Goal: Transaction & Acquisition: Purchase product/service

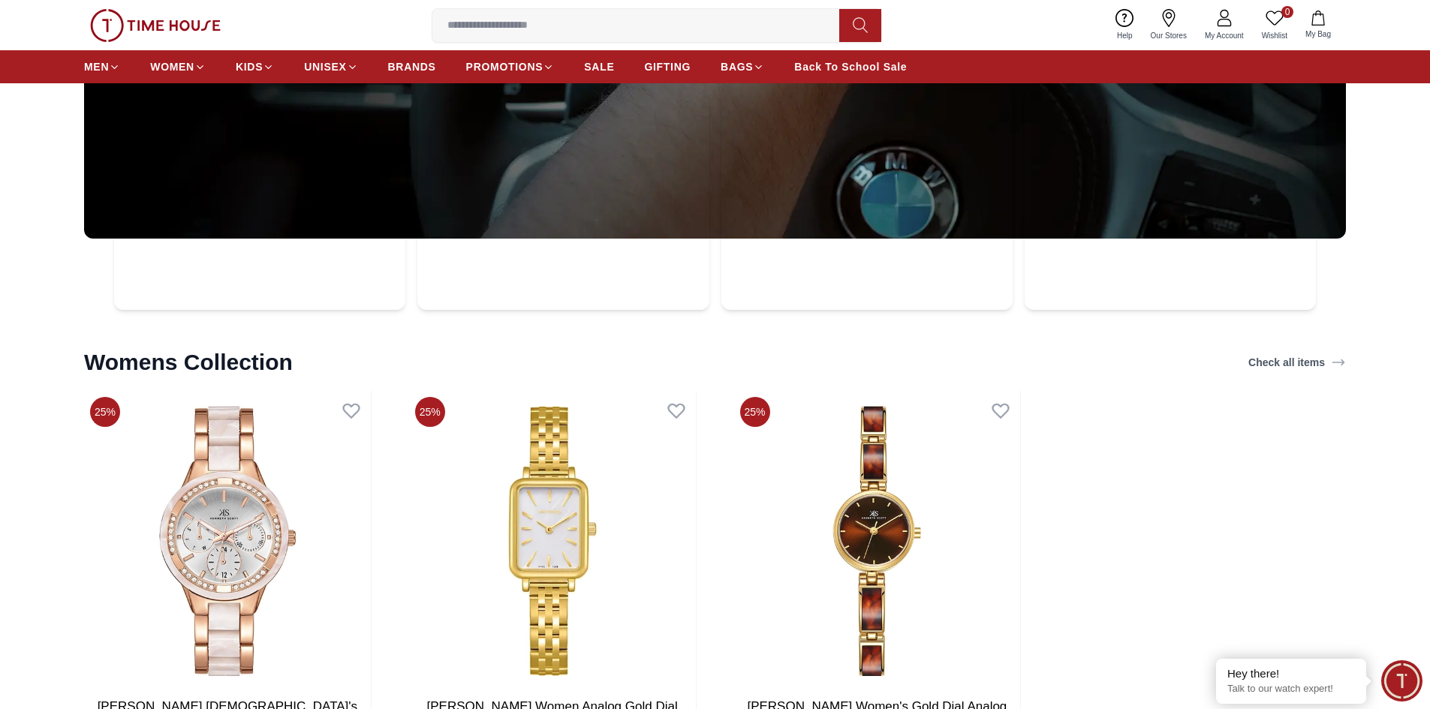
scroll to position [5362, 0]
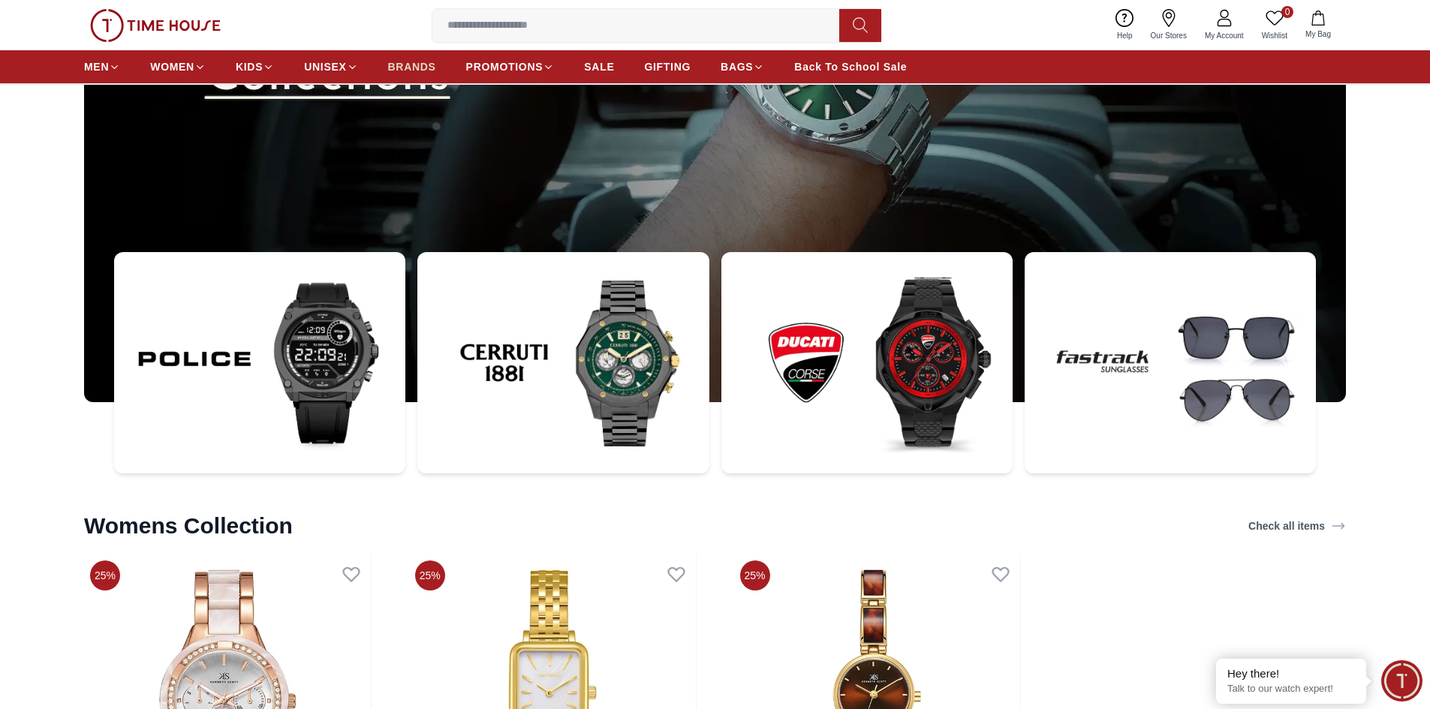
click at [435, 65] on span "BRANDS" at bounding box center [412, 66] width 48 height 15
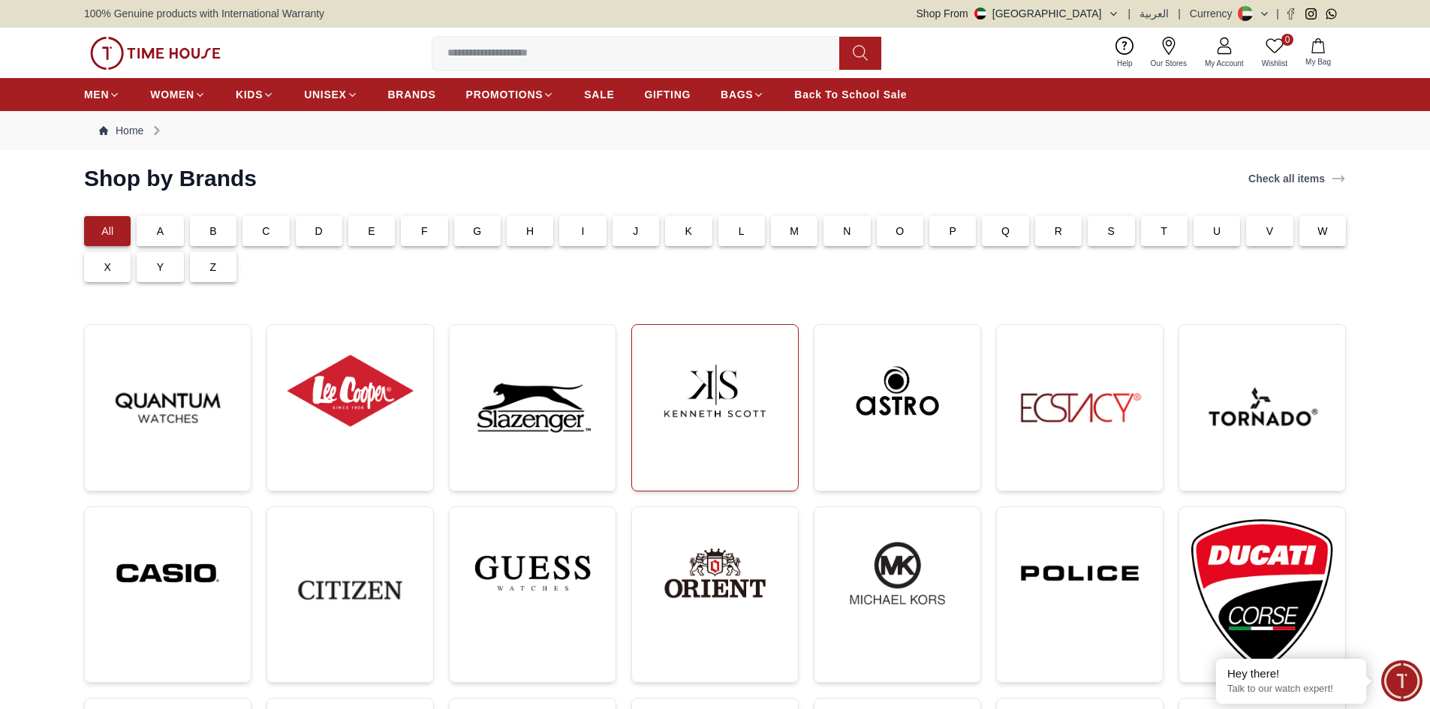
click at [748, 414] on img at bounding box center [715, 391] width 142 height 108
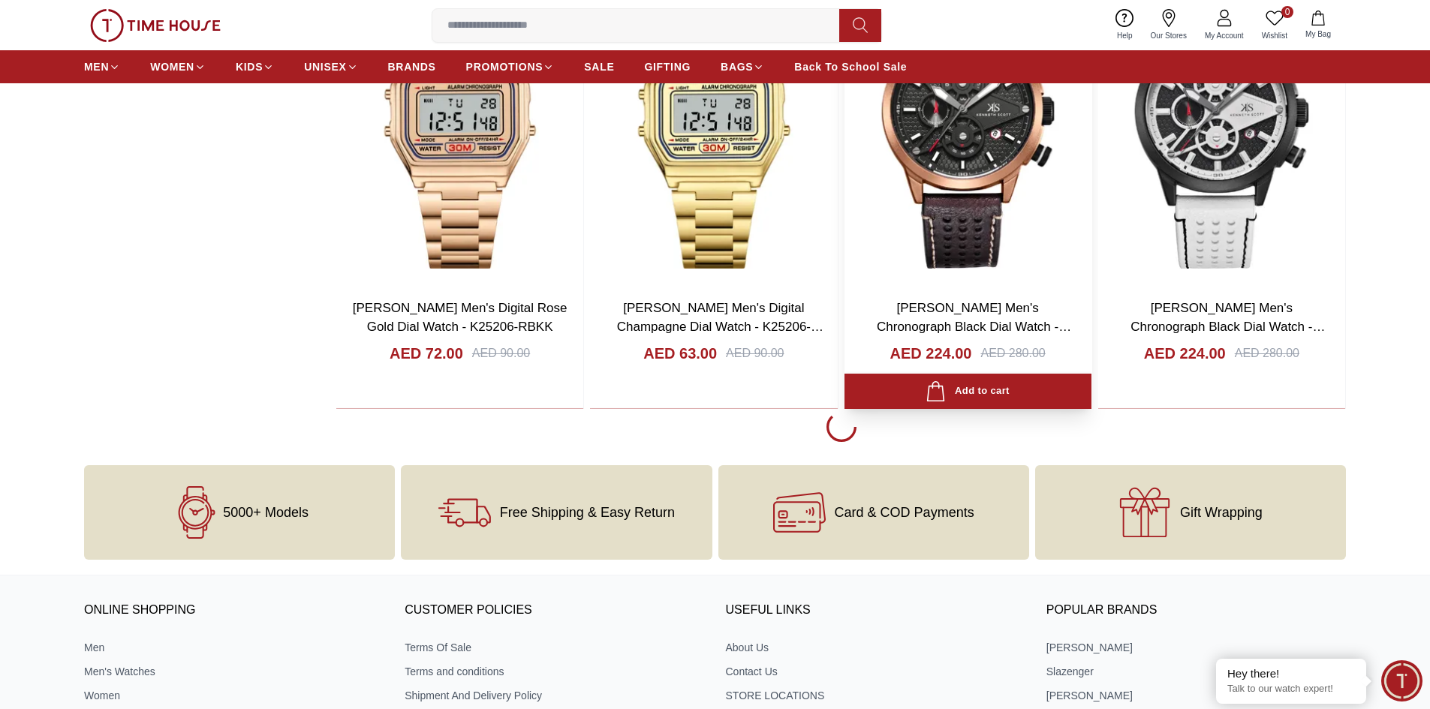
scroll to position [2777, 0]
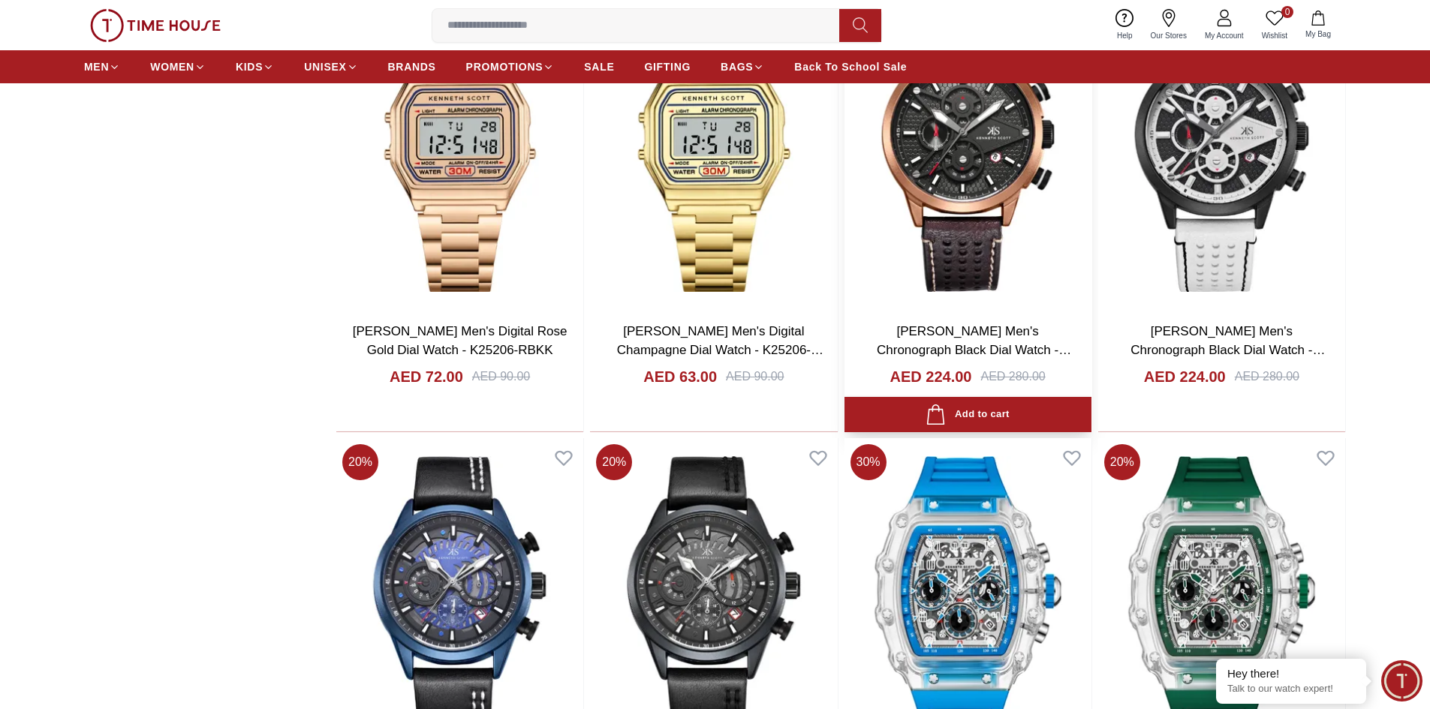
scroll to position [2477, 0]
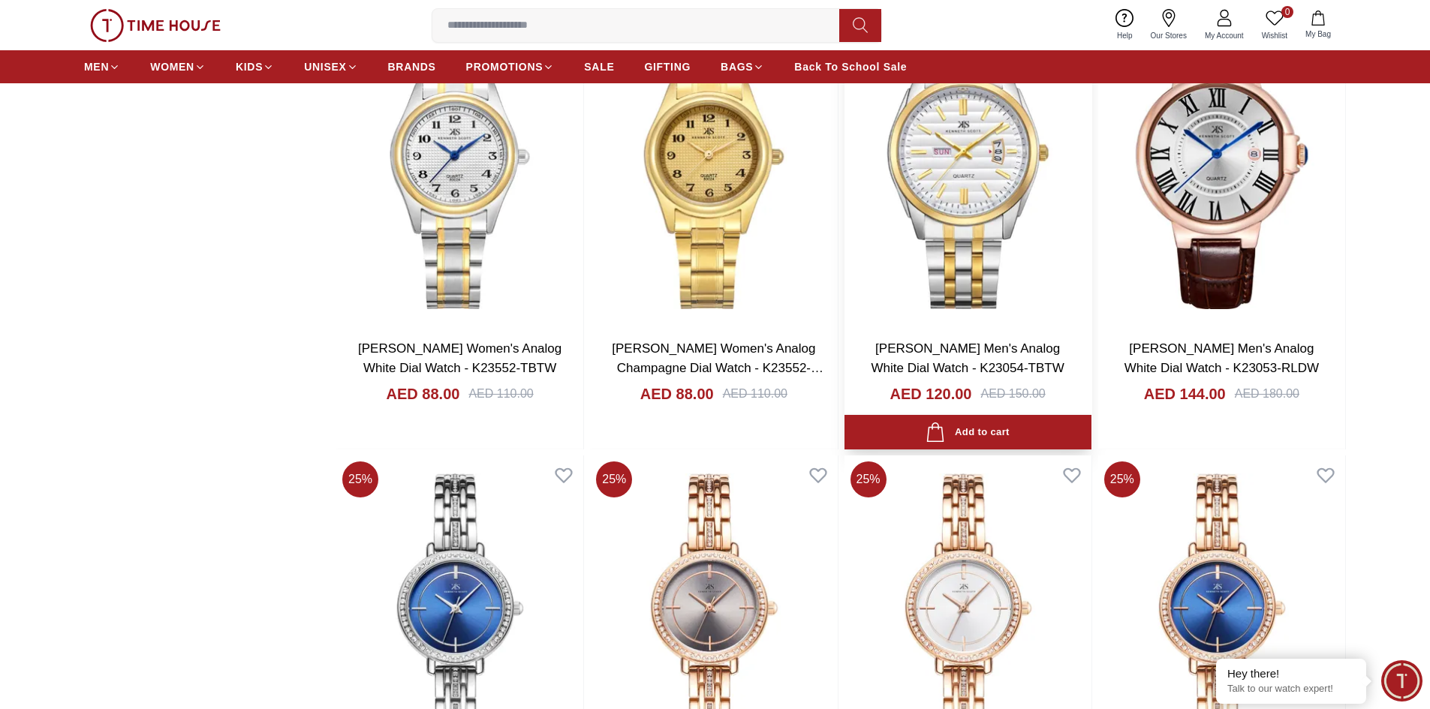
scroll to position [5029, 0]
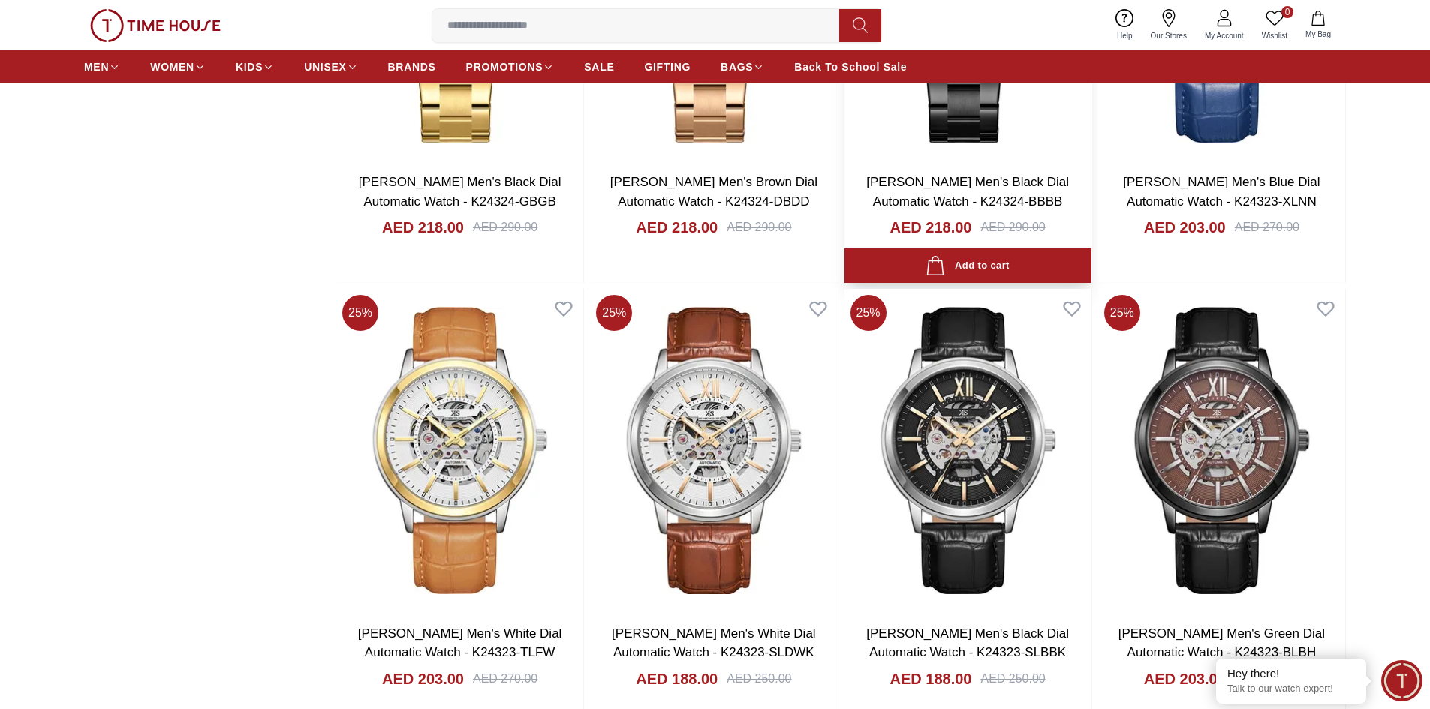
scroll to position [11484, 0]
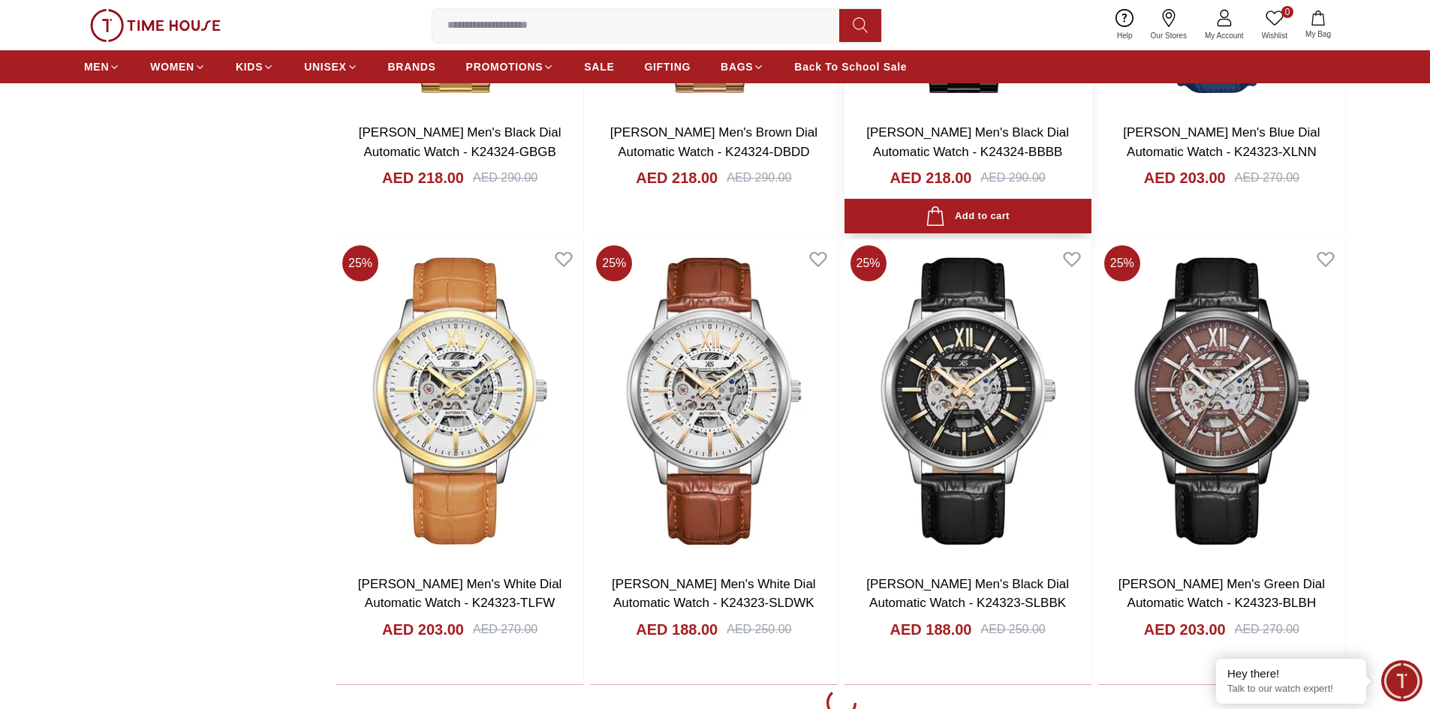
scroll to position [11559, 0]
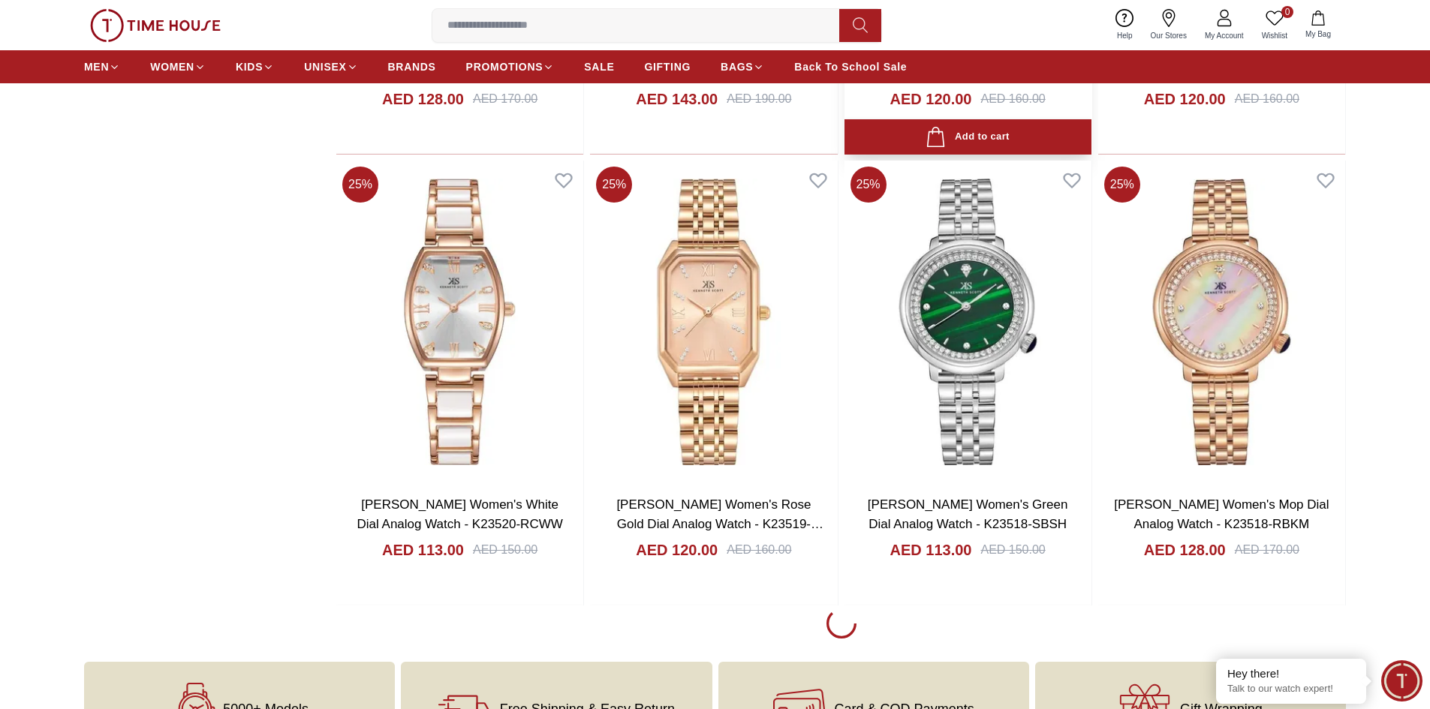
scroll to position [16137, 0]
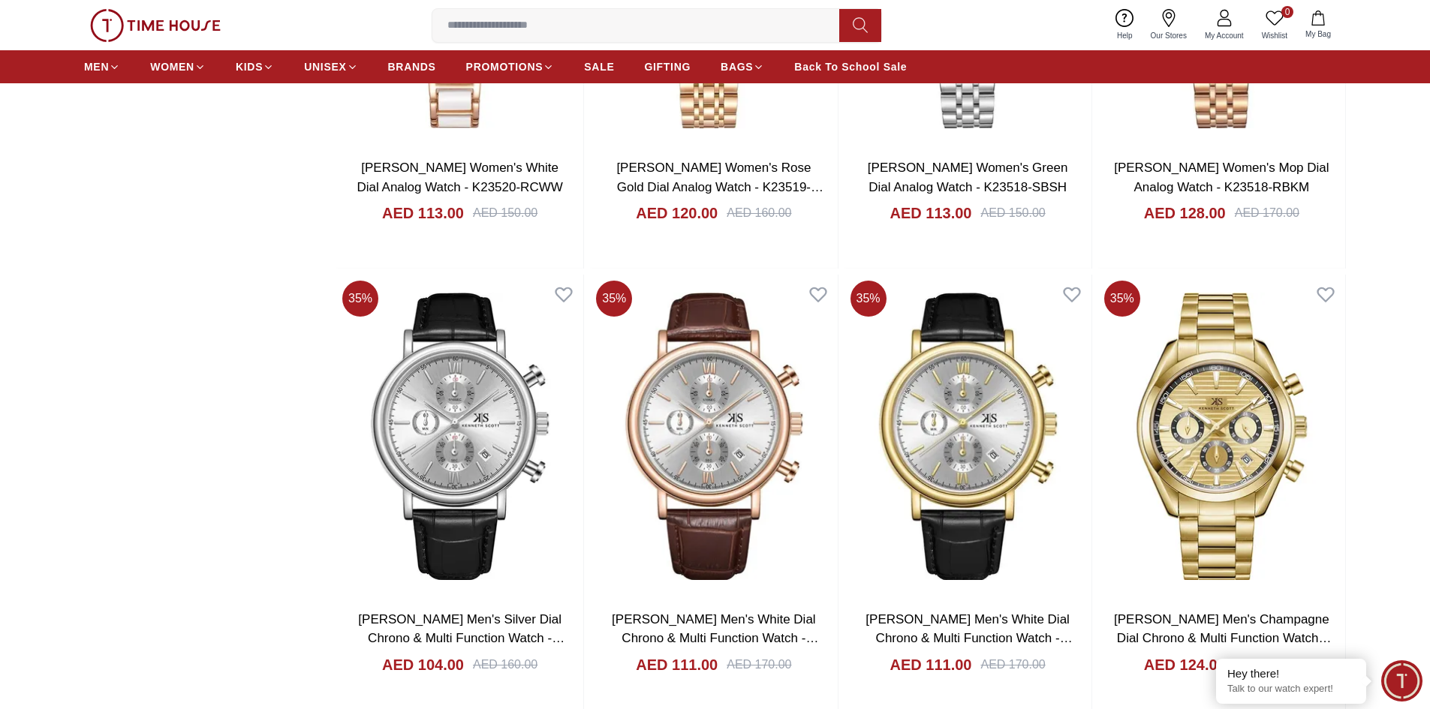
scroll to position [16362, 0]
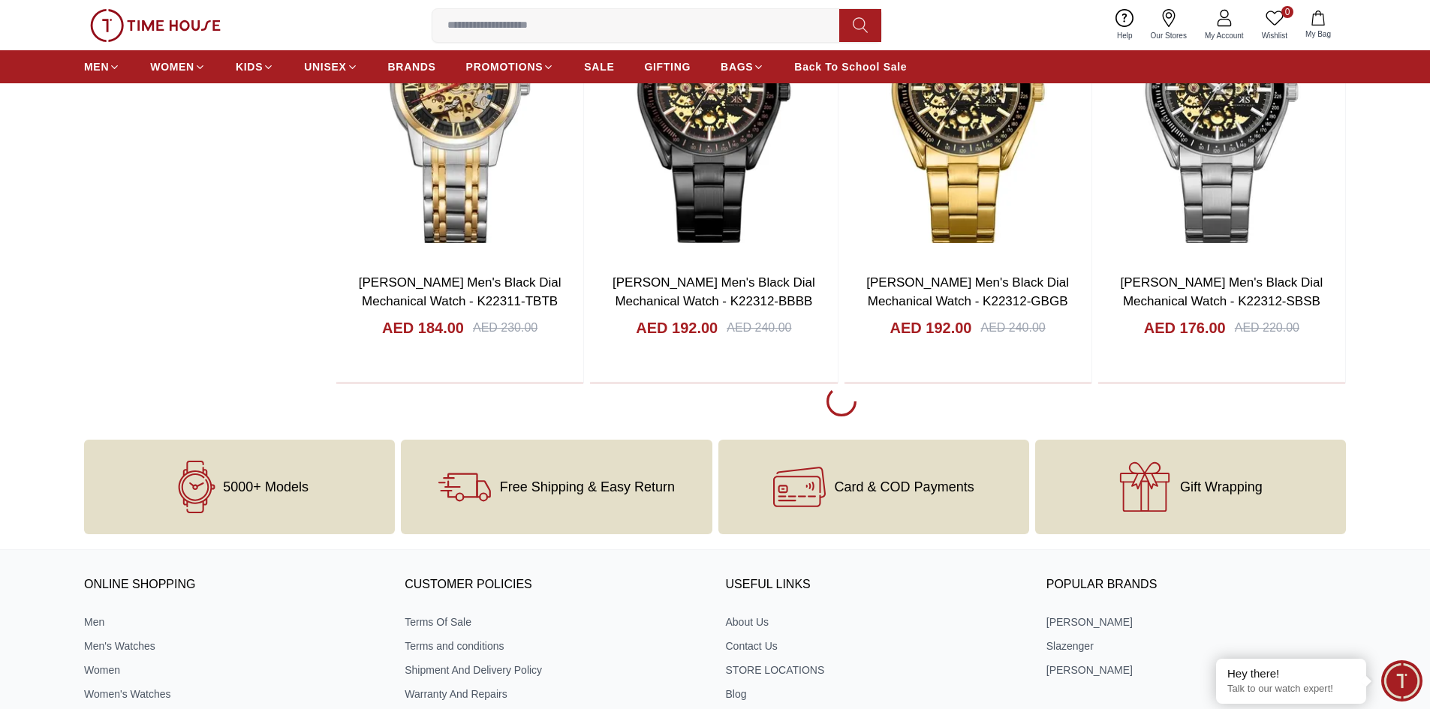
scroll to position [20865, 0]
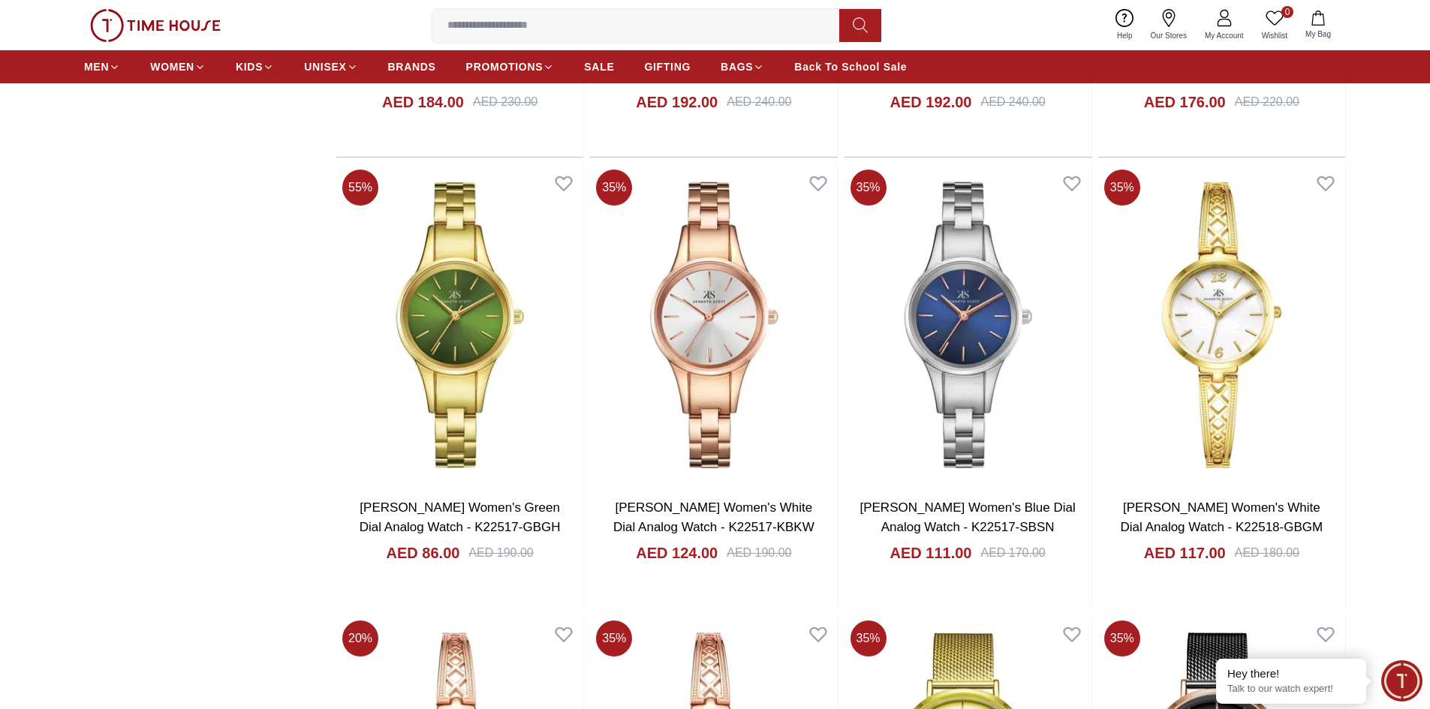
scroll to position [21091, 0]
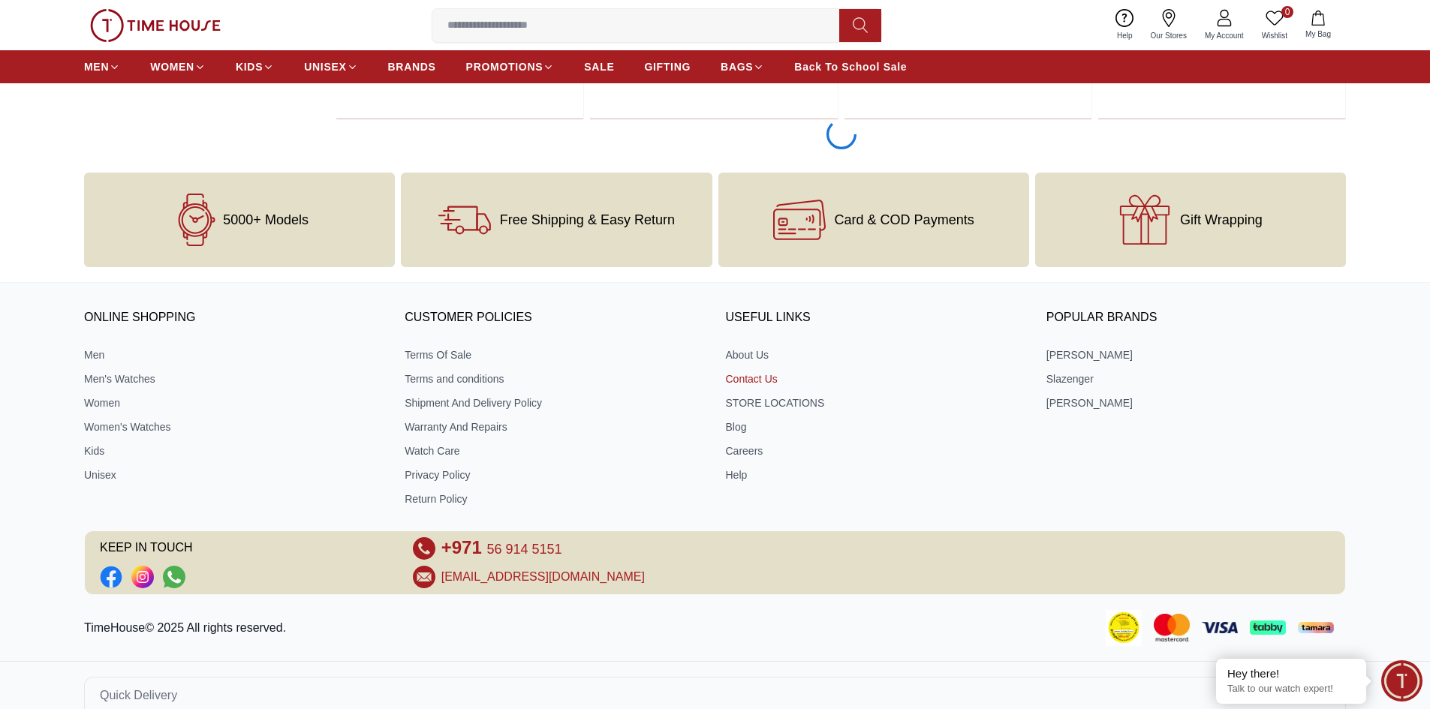
scroll to position [25635, 0]
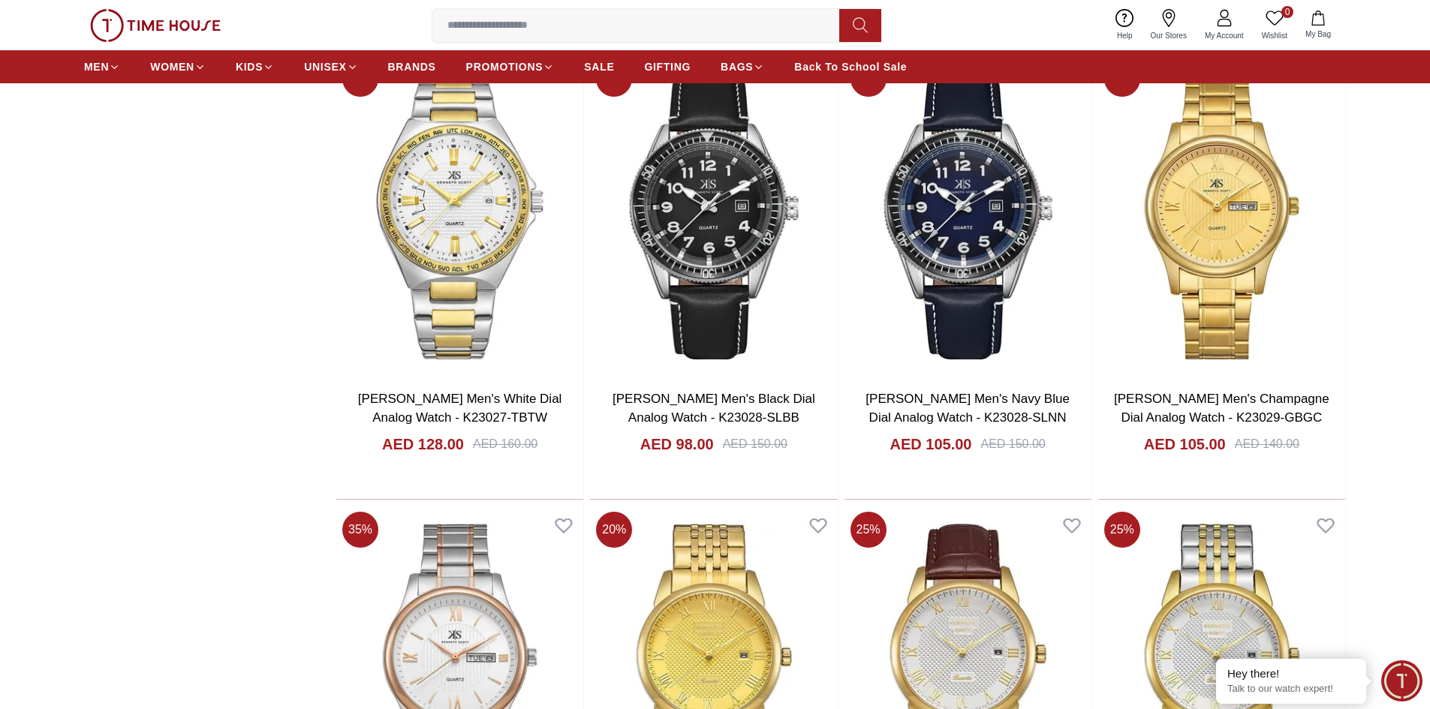
scroll to position [25785, 0]
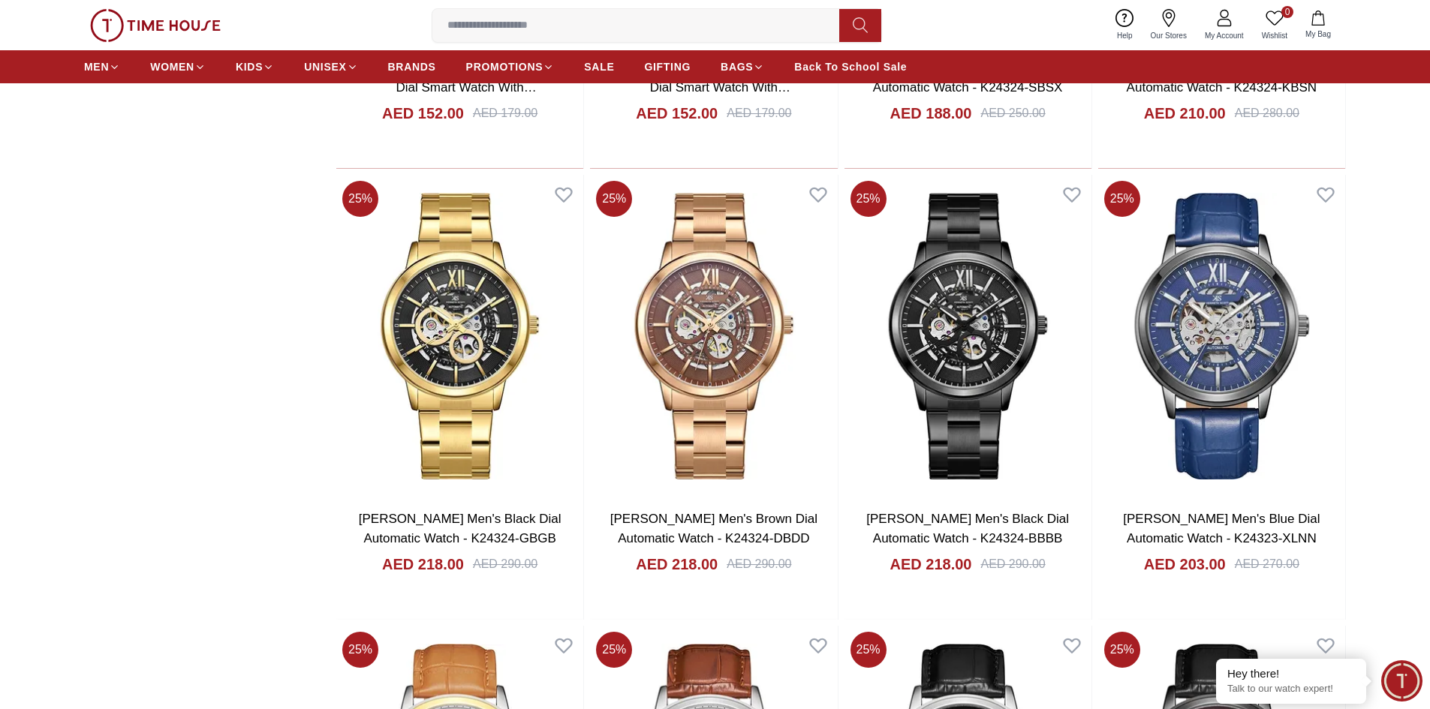
scroll to position [11074, 0]
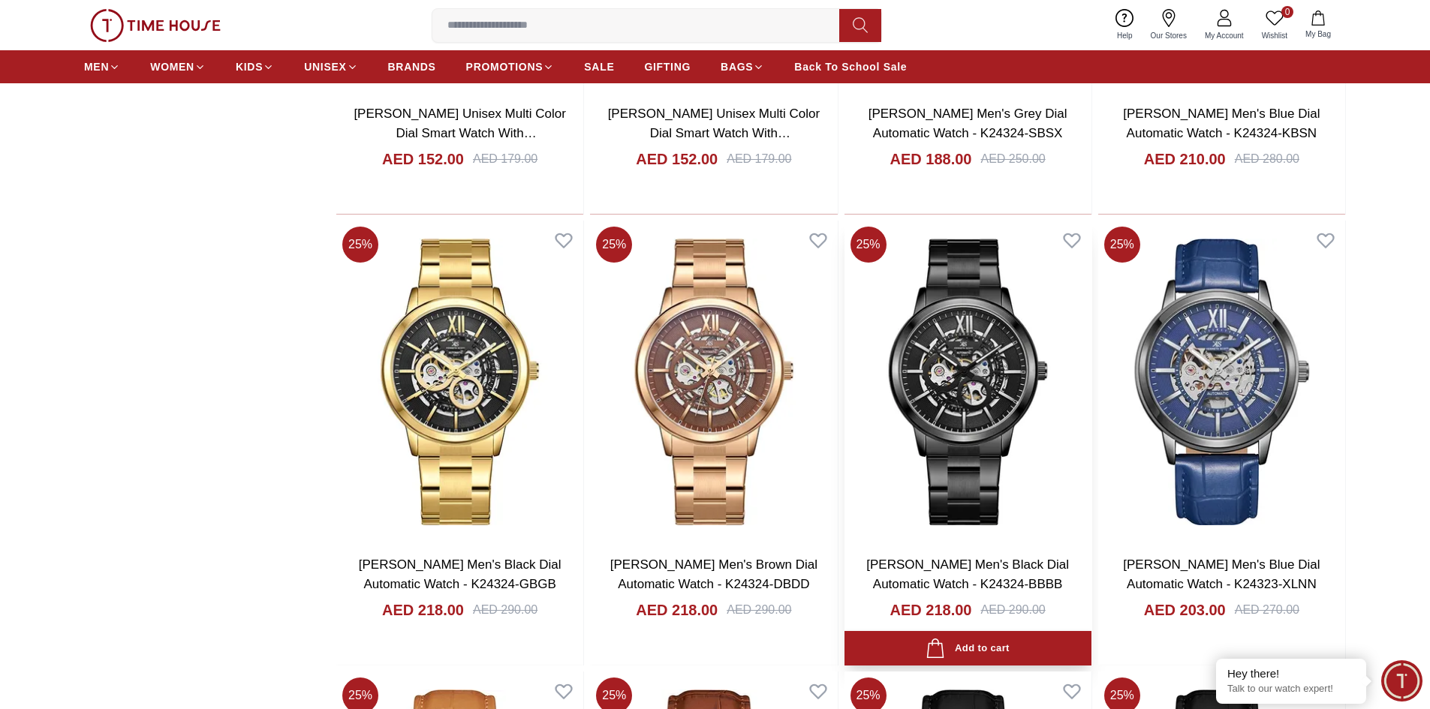
click at [940, 432] on img at bounding box center [967, 382] width 247 height 323
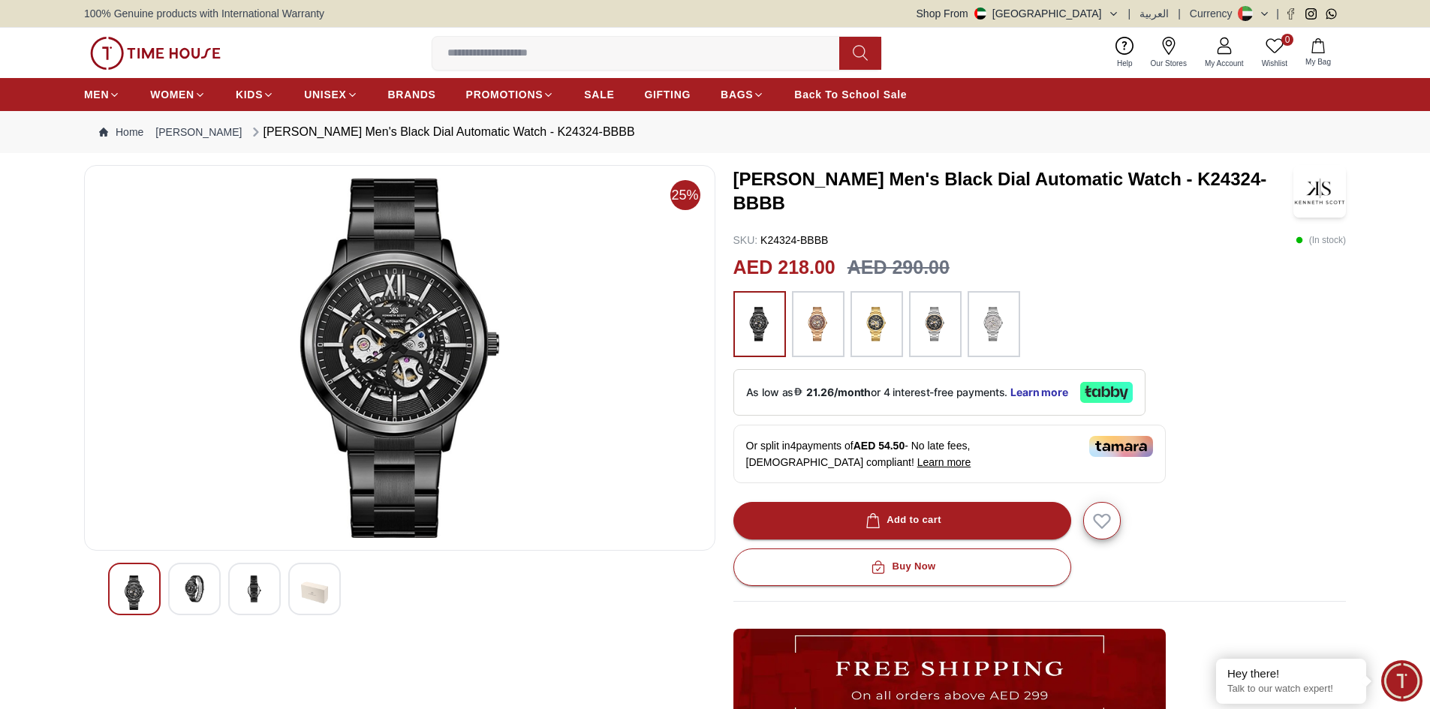
click at [407, 363] on img at bounding box center [400, 358] width 606 height 360
click at [198, 597] on img at bounding box center [194, 589] width 27 height 27
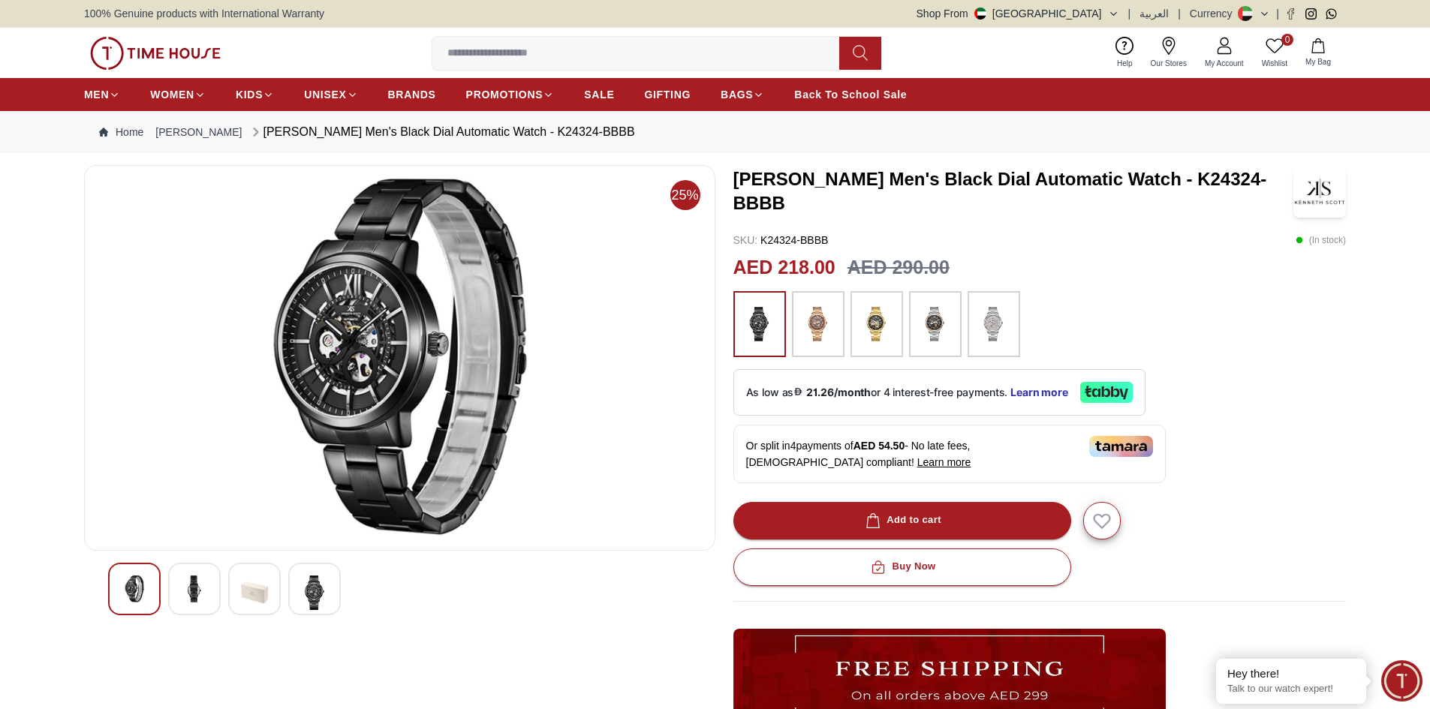
click at [238, 591] on div at bounding box center [254, 589] width 53 height 53
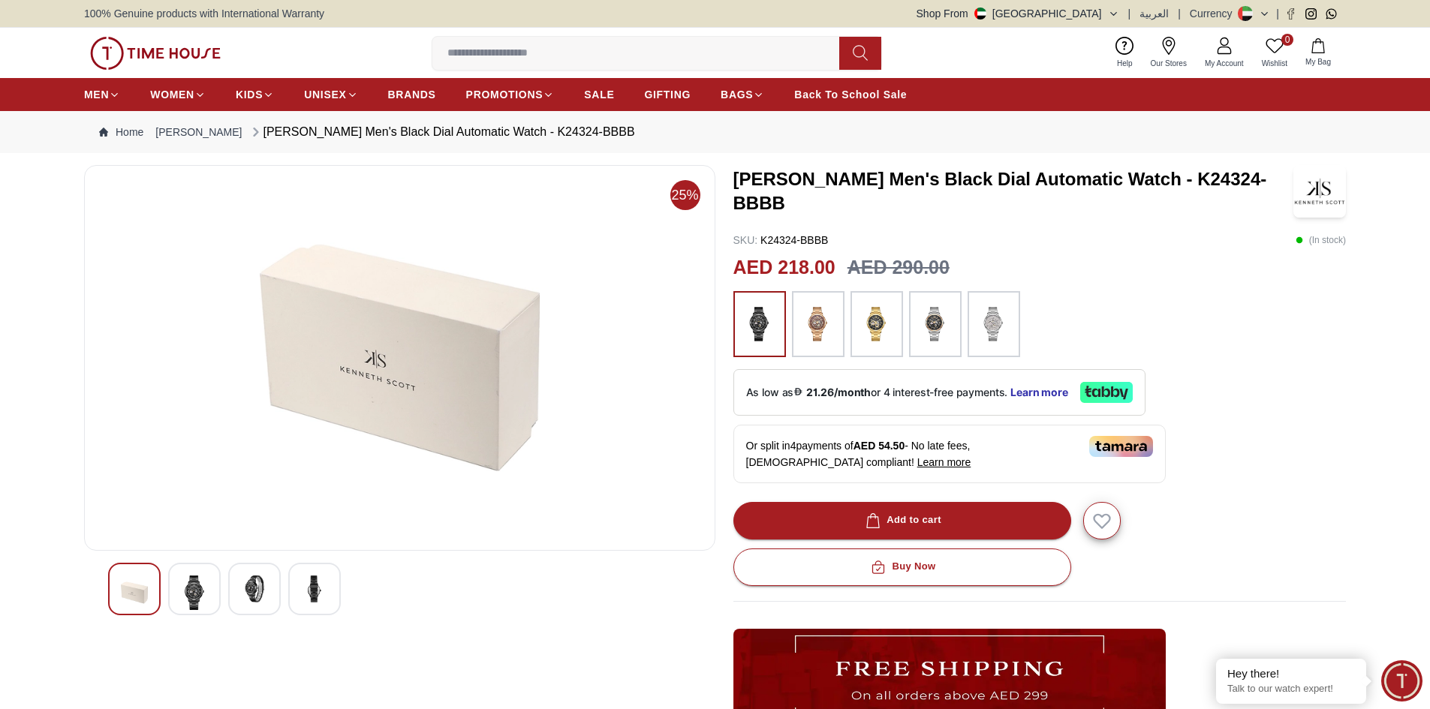
click at [305, 597] on img at bounding box center [314, 589] width 27 height 27
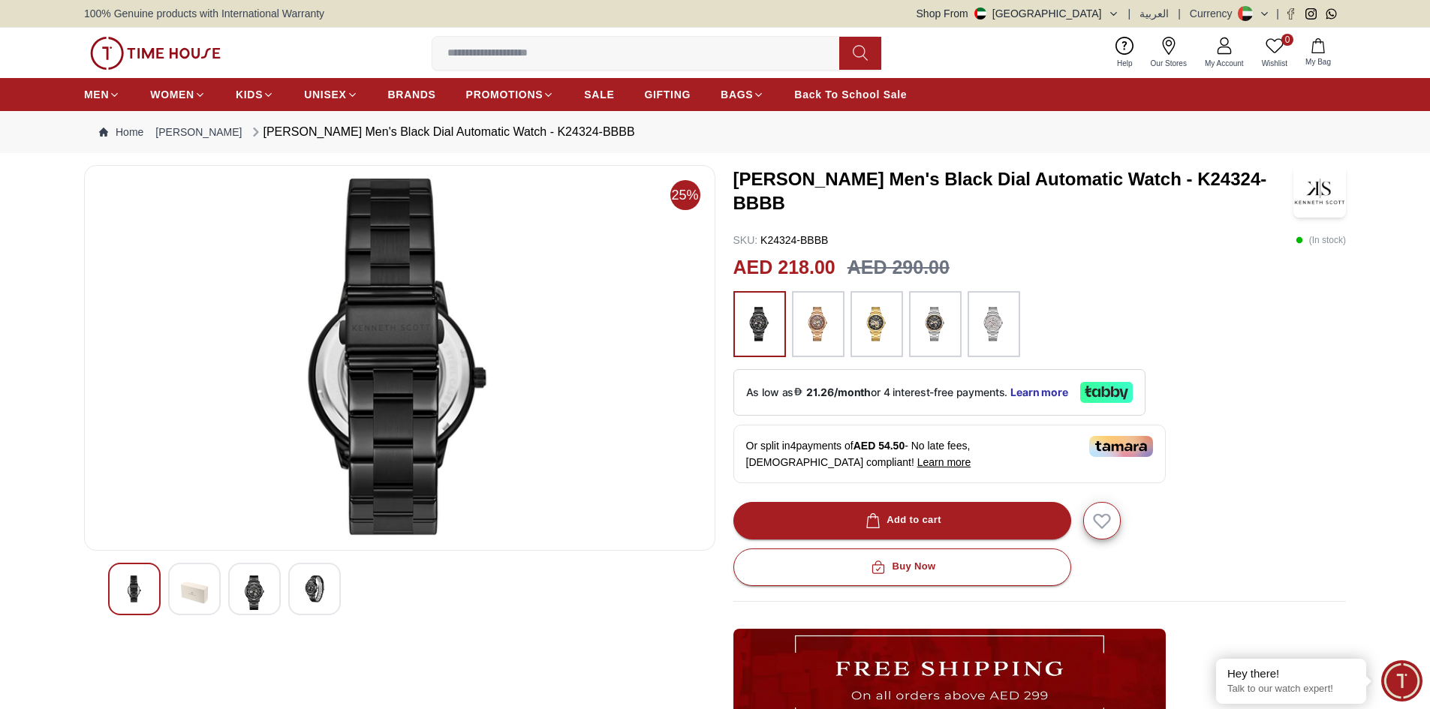
click at [209, 606] on div at bounding box center [194, 589] width 53 height 53
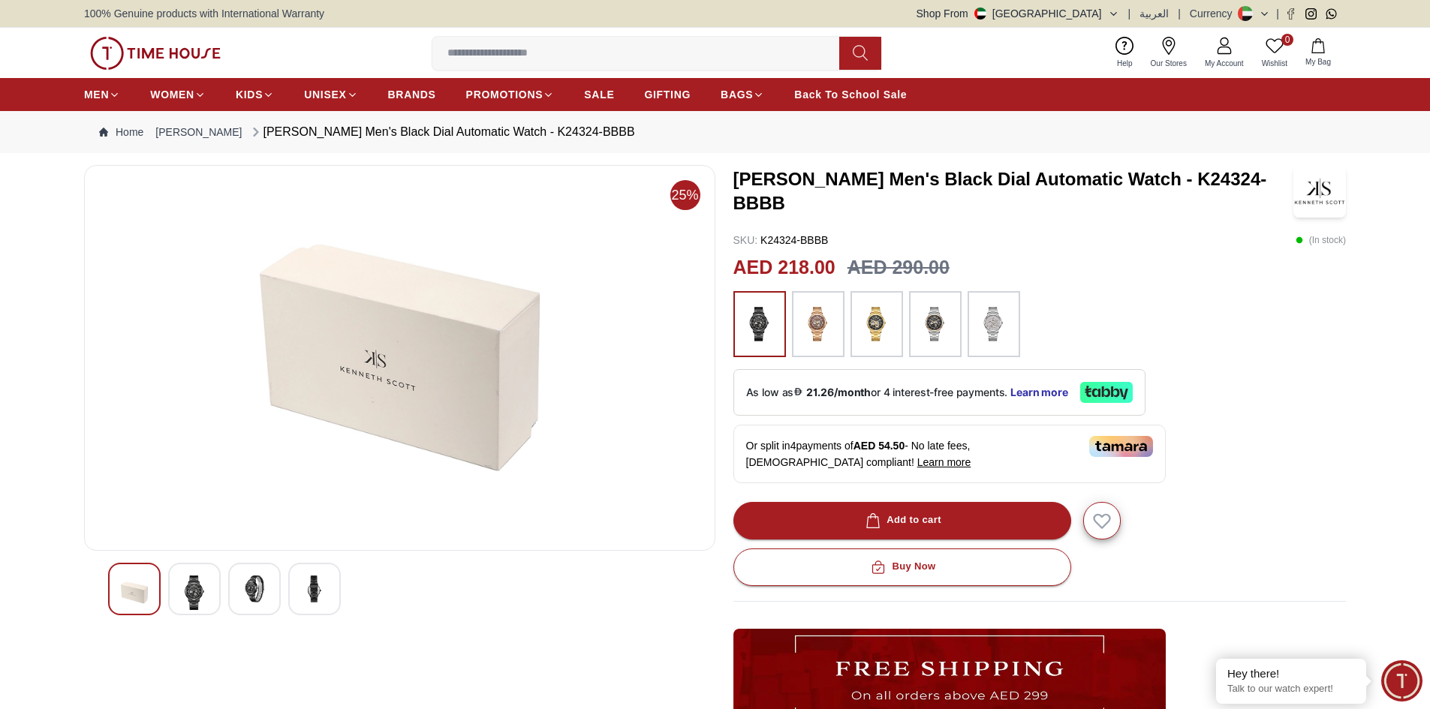
click at [240, 596] on div at bounding box center [254, 589] width 53 height 53
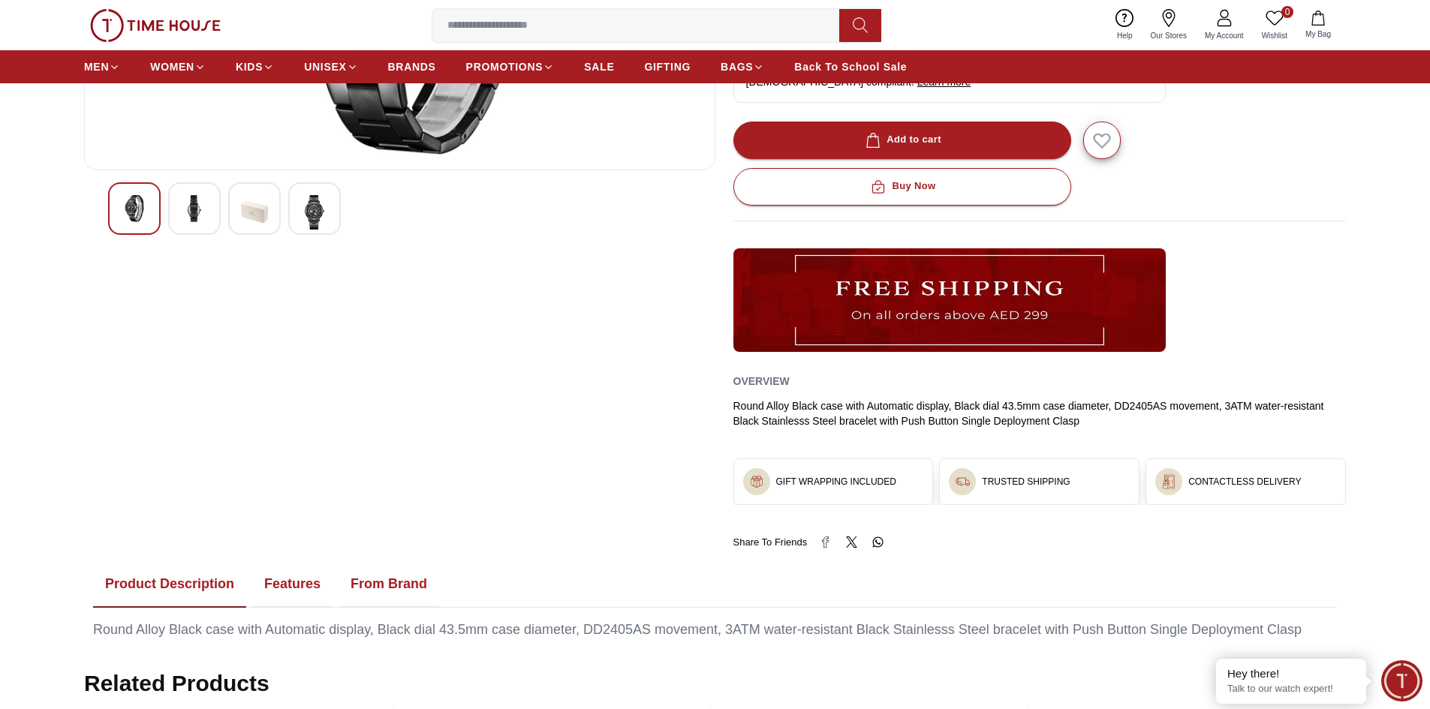
scroll to position [450, 0]
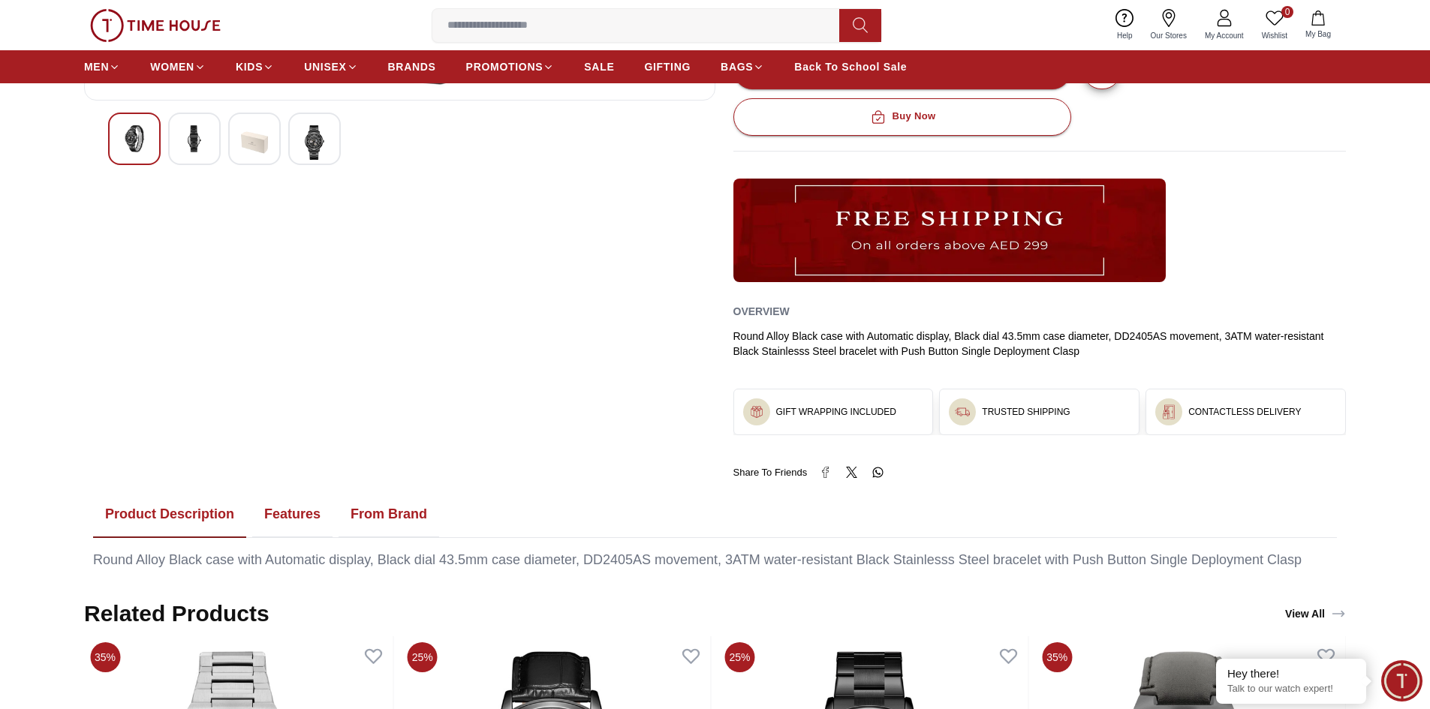
click at [842, 417] on h3 "GIFT WRAPPING INCLUDED" at bounding box center [836, 412] width 120 height 12
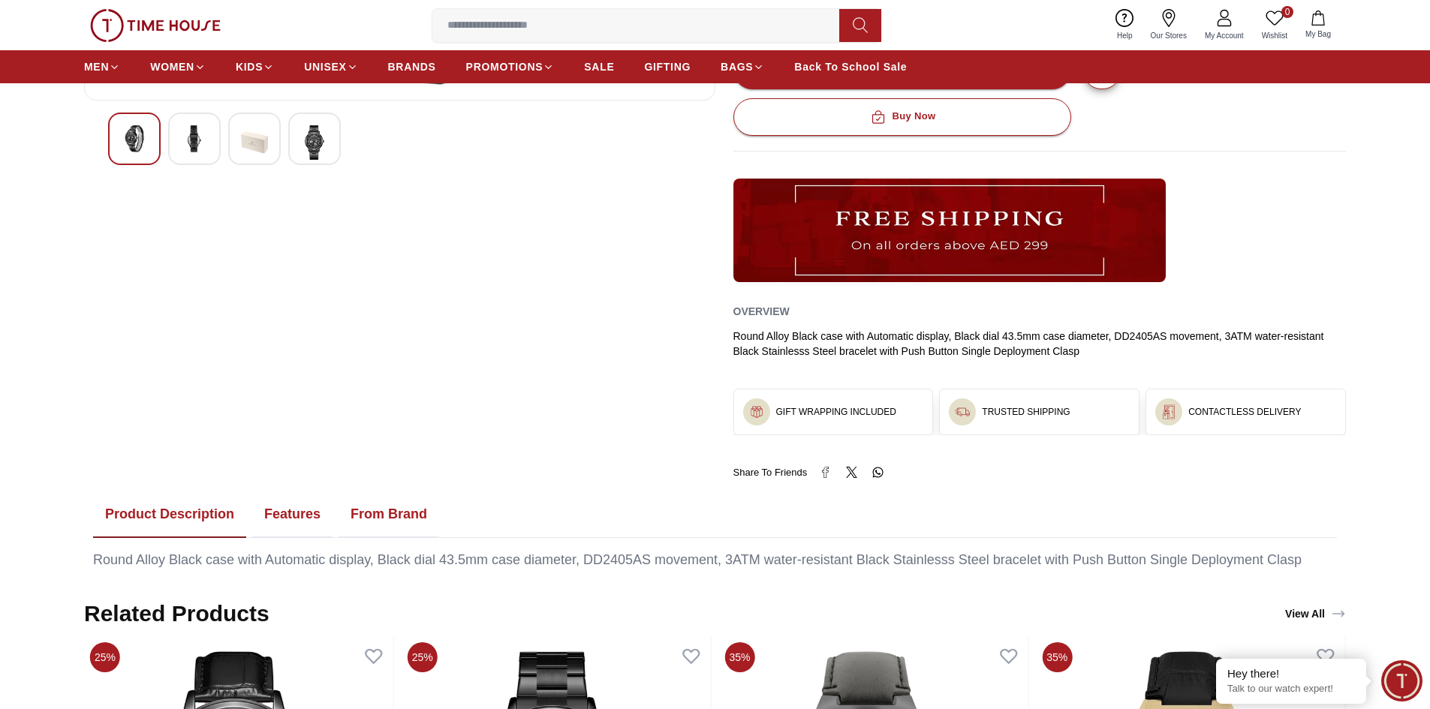
click at [284, 512] on button "Features" at bounding box center [292, 515] width 80 height 47
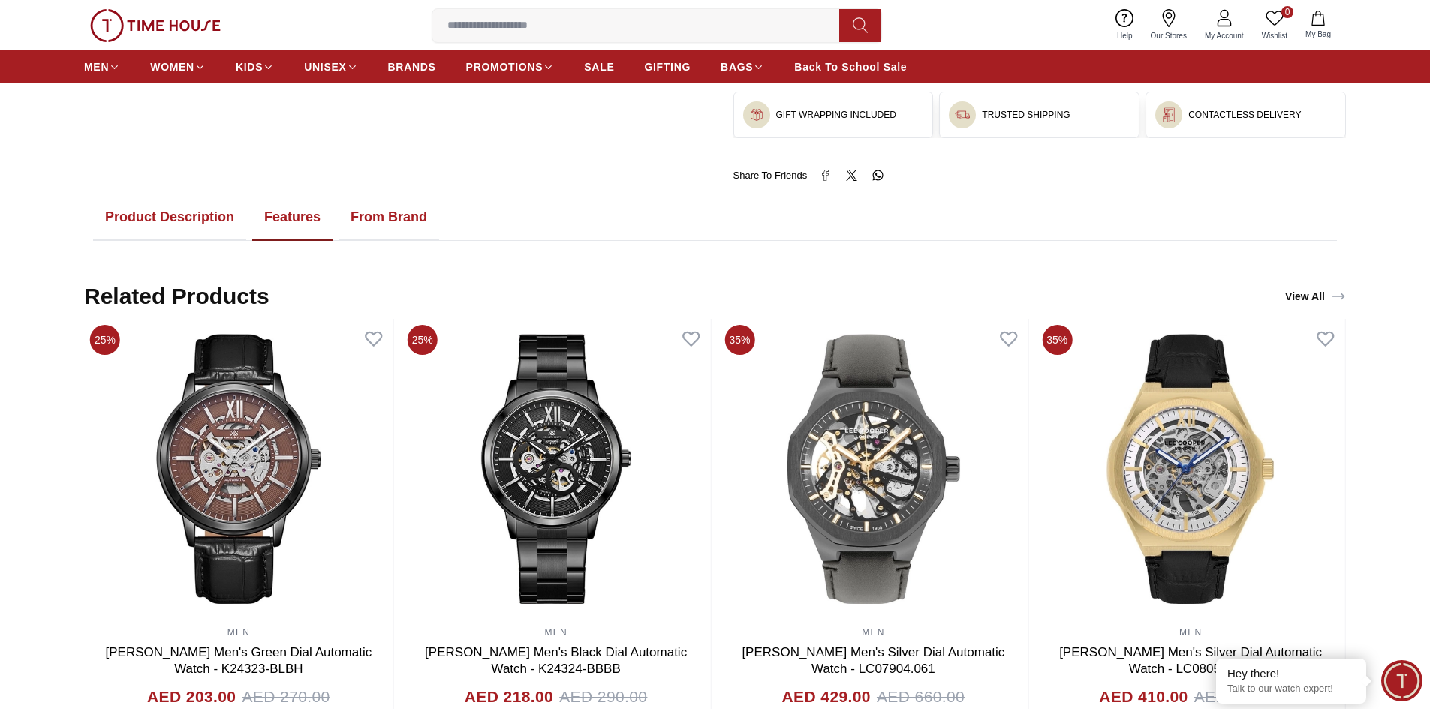
scroll to position [751, 0]
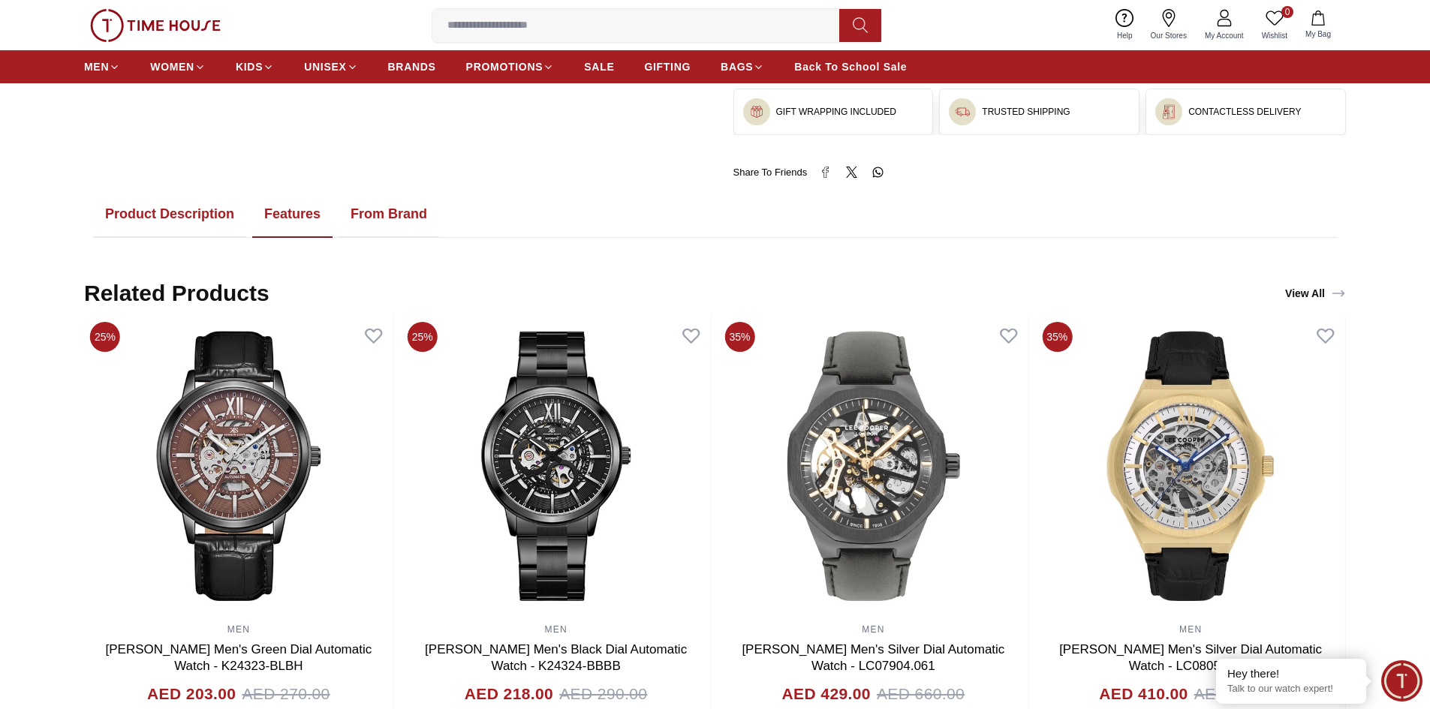
click at [392, 208] on button "From Brand" at bounding box center [389, 214] width 101 height 47
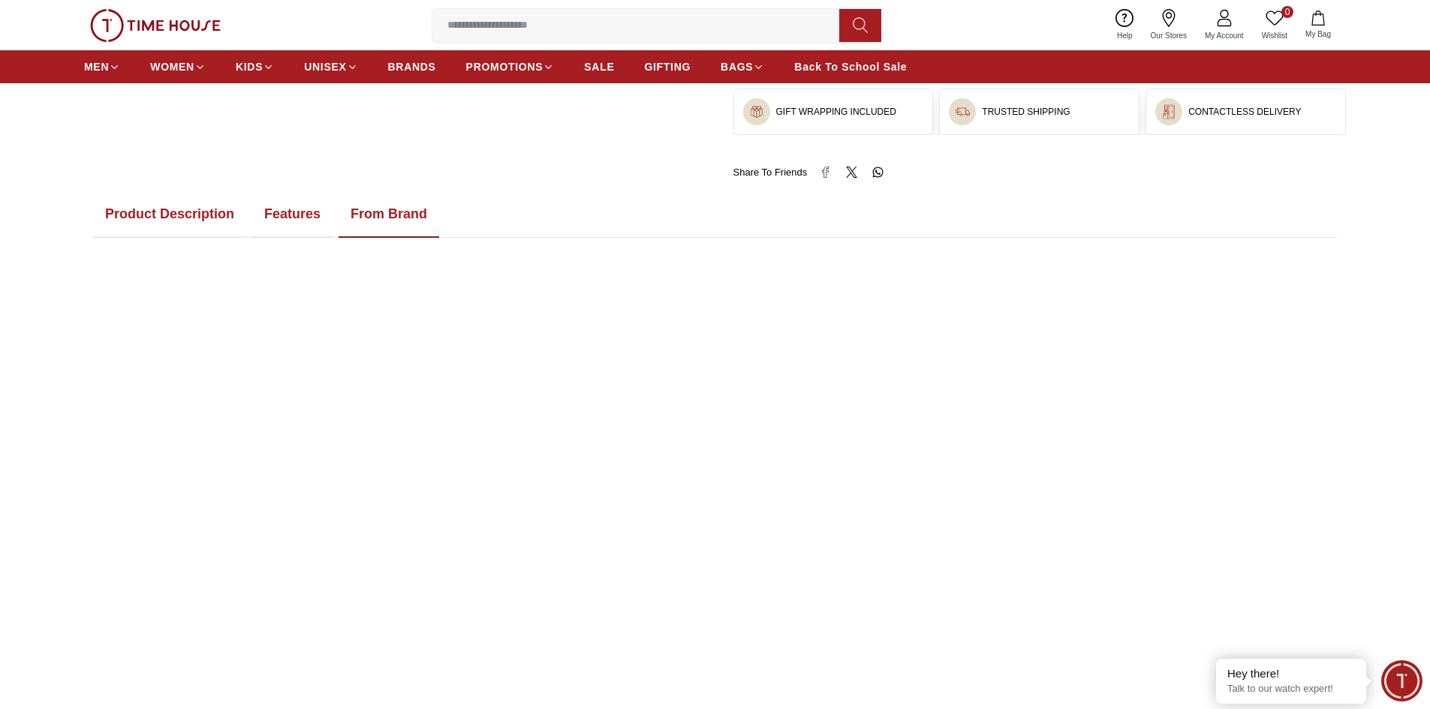
scroll to position [826, 0]
